Goal: Task Accomplishment & Management: Use online tool/utility

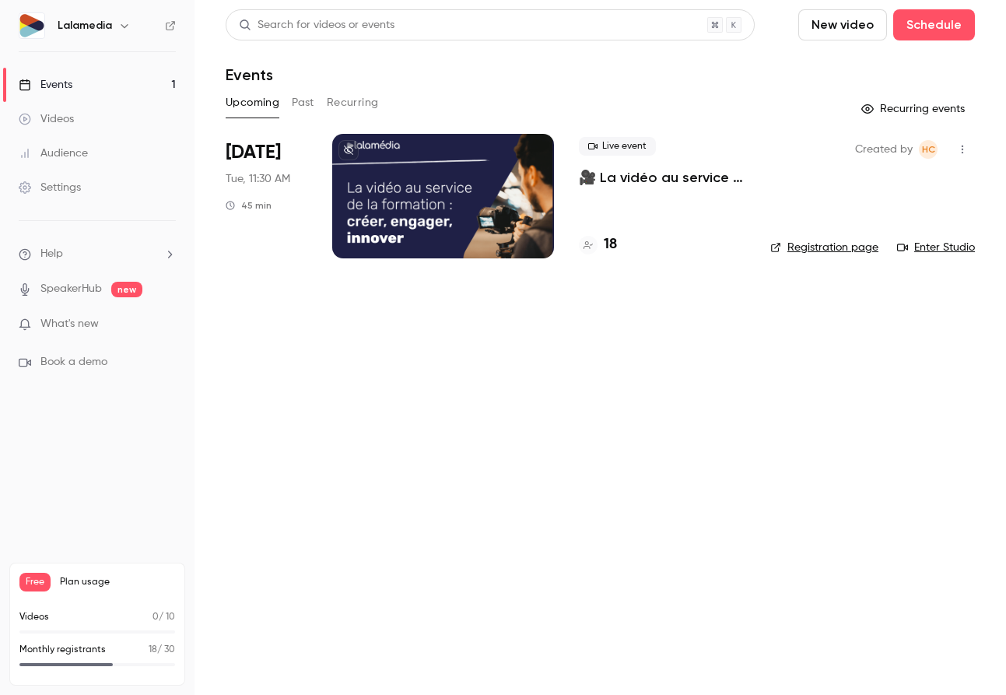
click at [468, 205] on div at bounding box center [443, 196] width 222 height 124
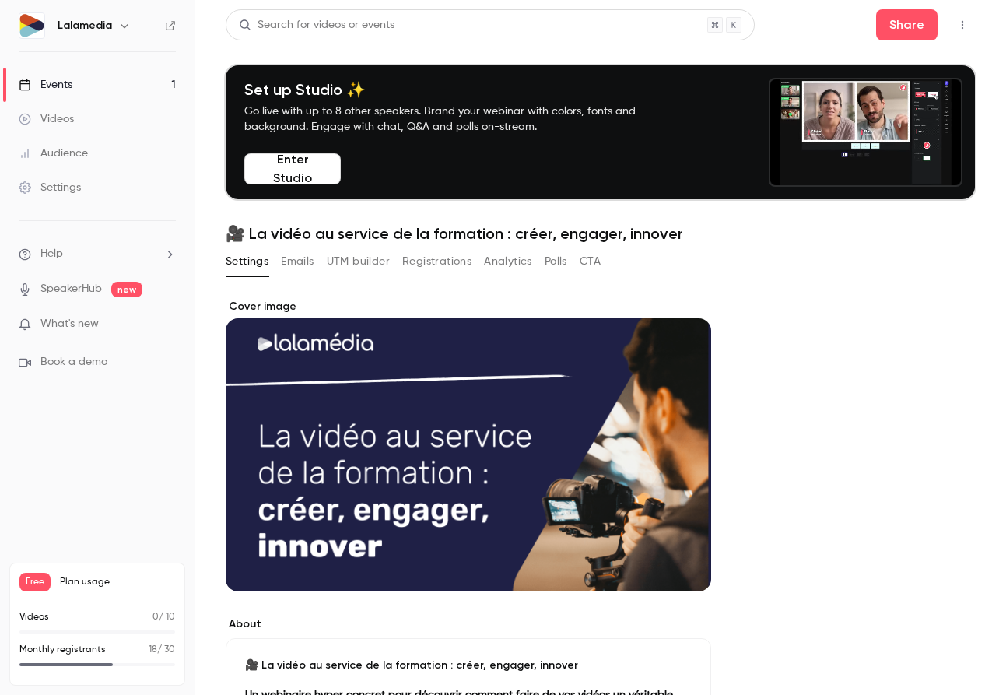
click at [421, 259] on button "Registrations" at bounding box center [436, 261] width 69 height 25
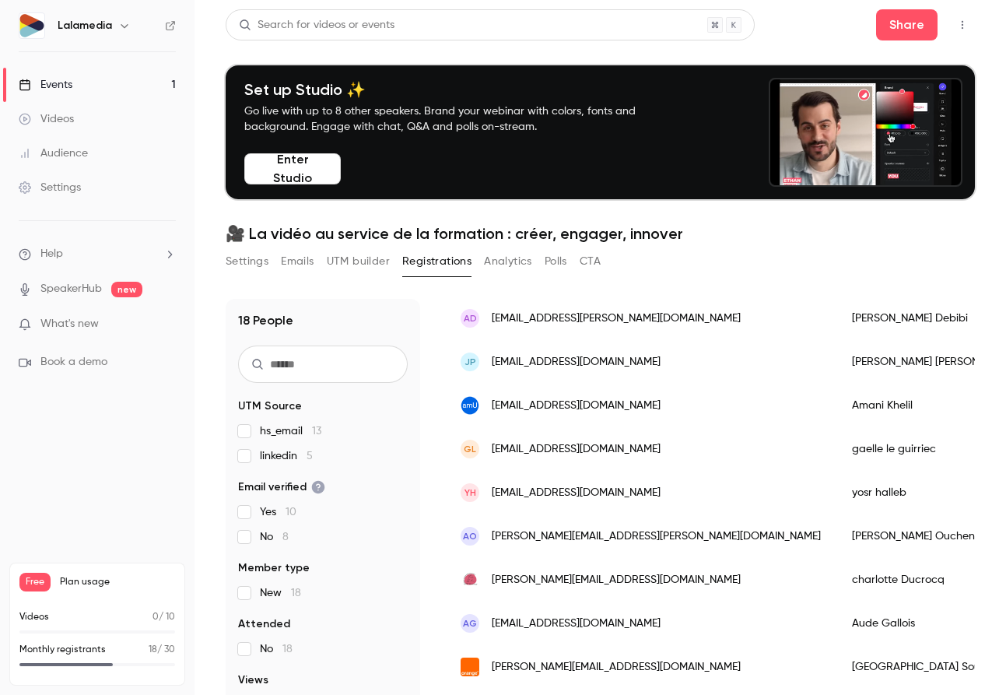
scroll to position [152, 0]
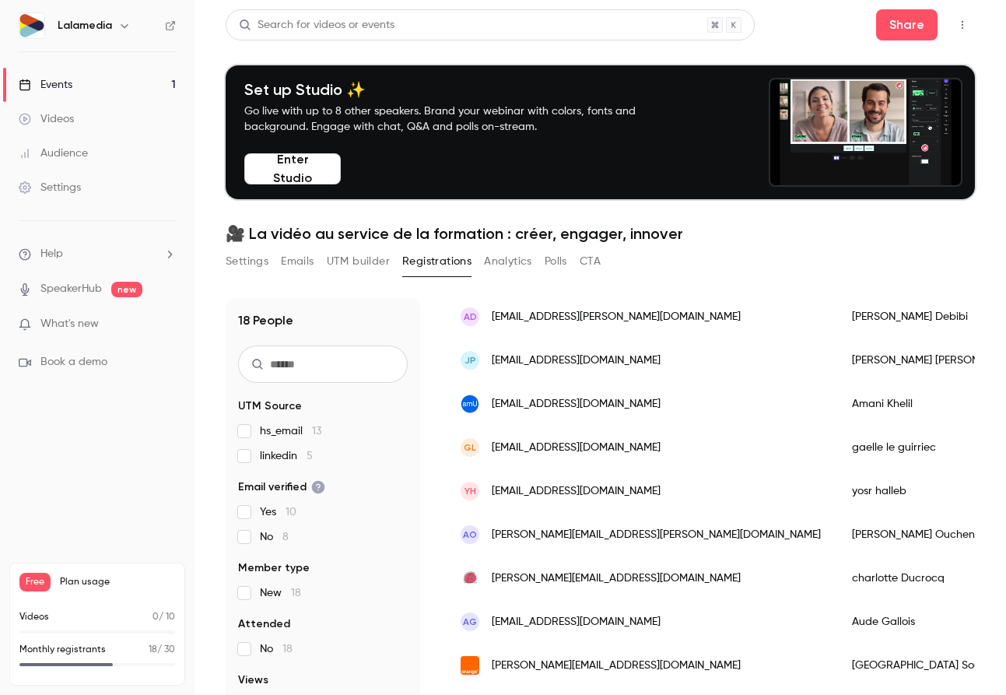
click at [363, 262] on button "UTM builder" at bounding box center [358, 261] width 63 height 25
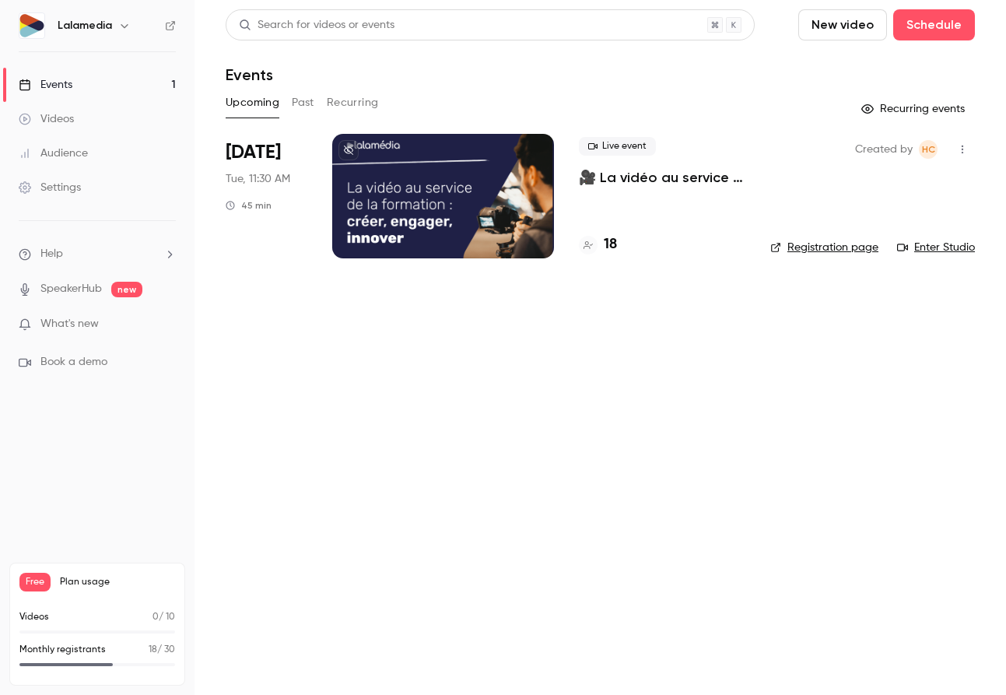
click at [591, 173] on p "🎥 La vidéo au service de la formation : créer, engager, innover" at bounding box center [662, 177] width 166 height 19
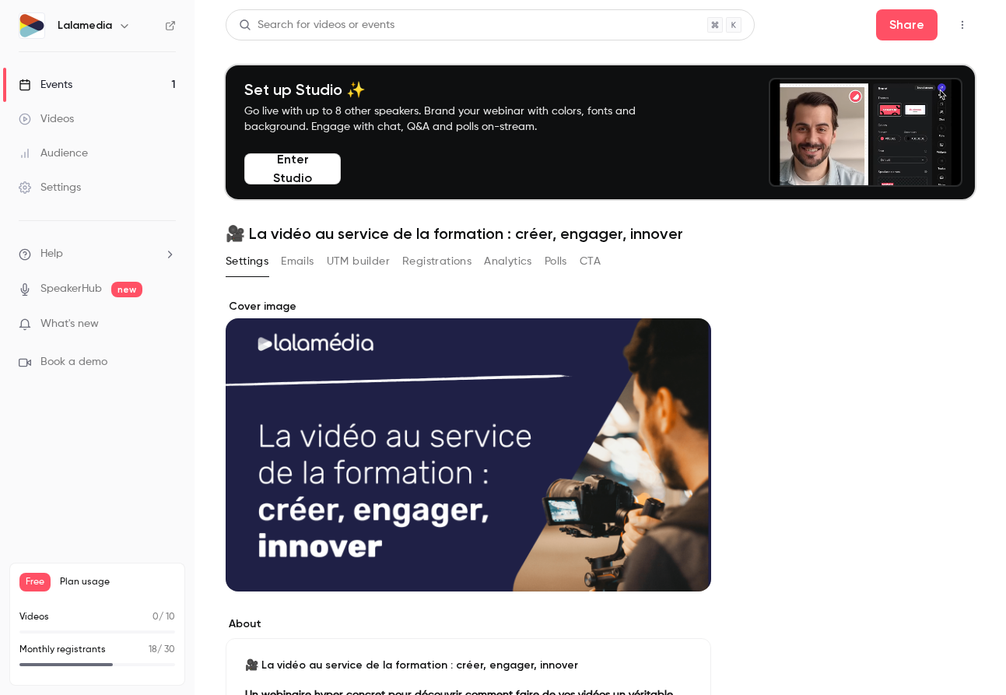
click at [343, 259] on button "UTM builder" at bounding box center [358, 261] width 63 height 25
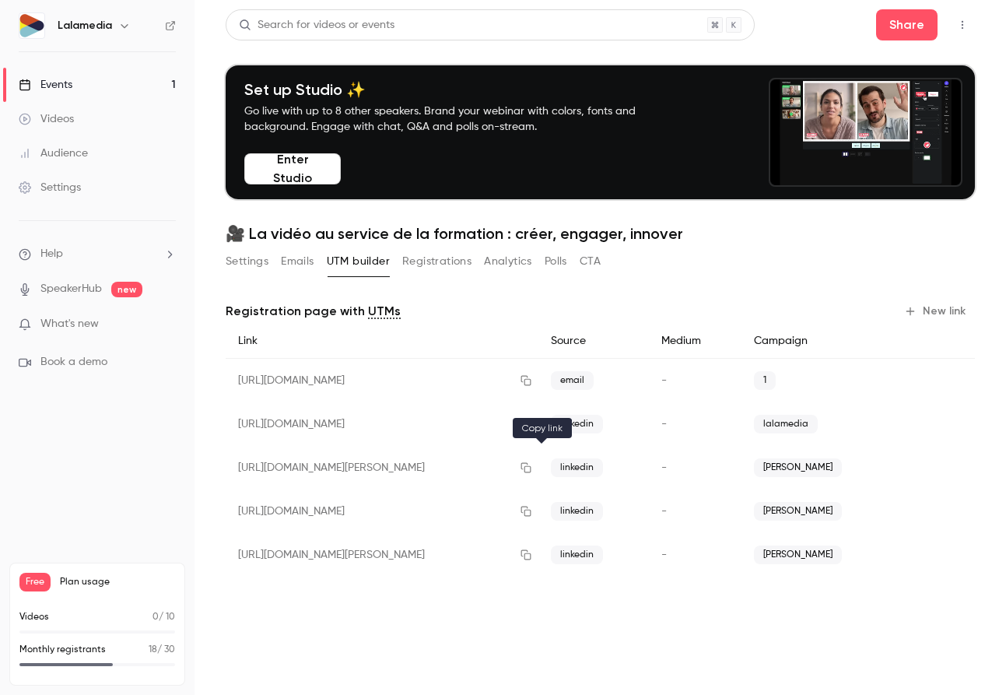
click at [532, 466] on icon "button" at bounding box center [526, 467] width 12 height 11
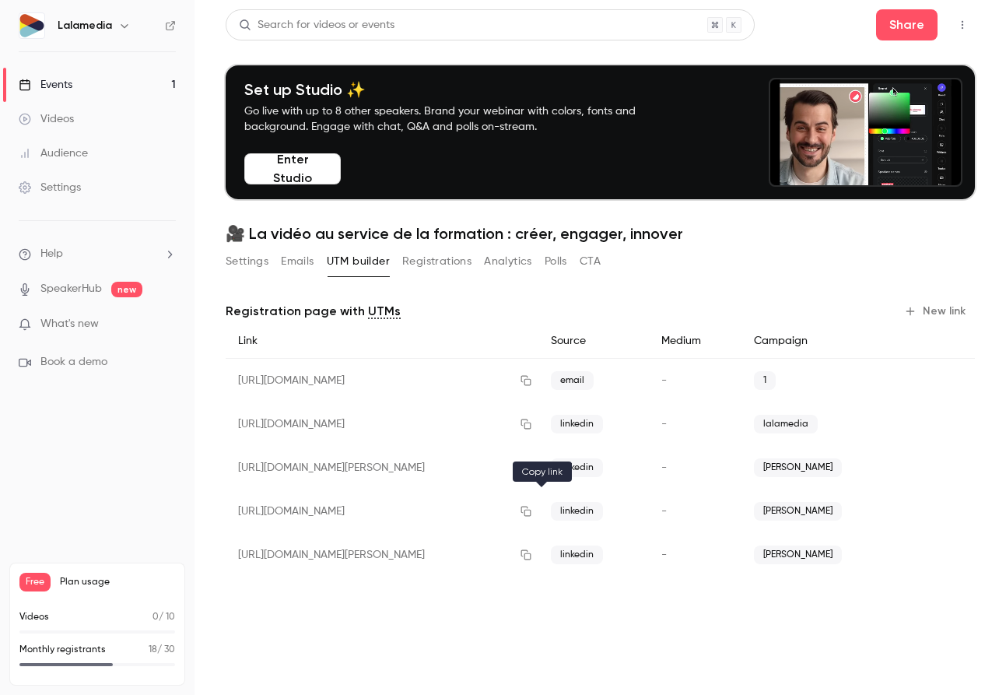
click at [532, 511] on icon "button" at bounding box center [526, 511] width 12 height 11
